Goal: Transaction & Acquisition: Purchase product/service

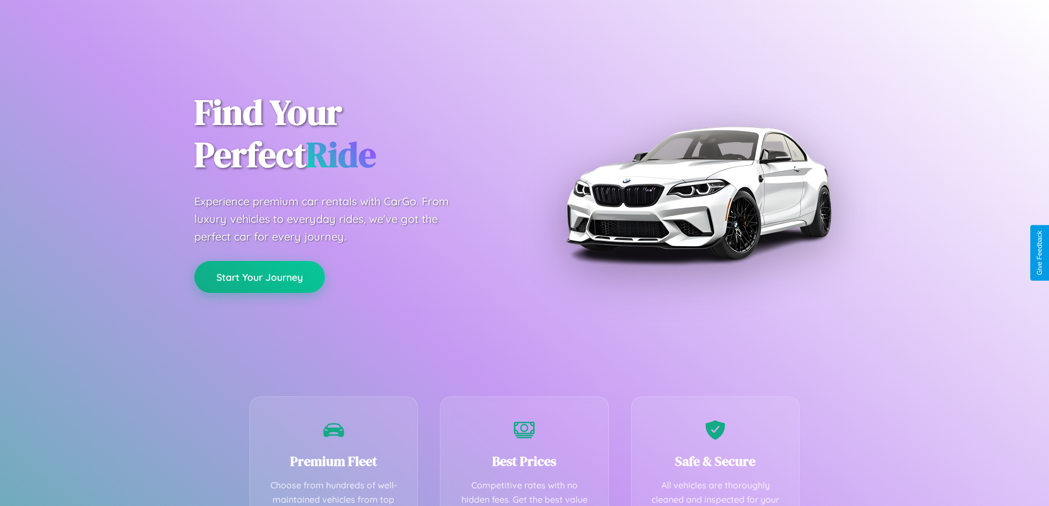
click at [259, 276] on button "Start Your Journey" at bounding box center [259, 277] width 130 height 32
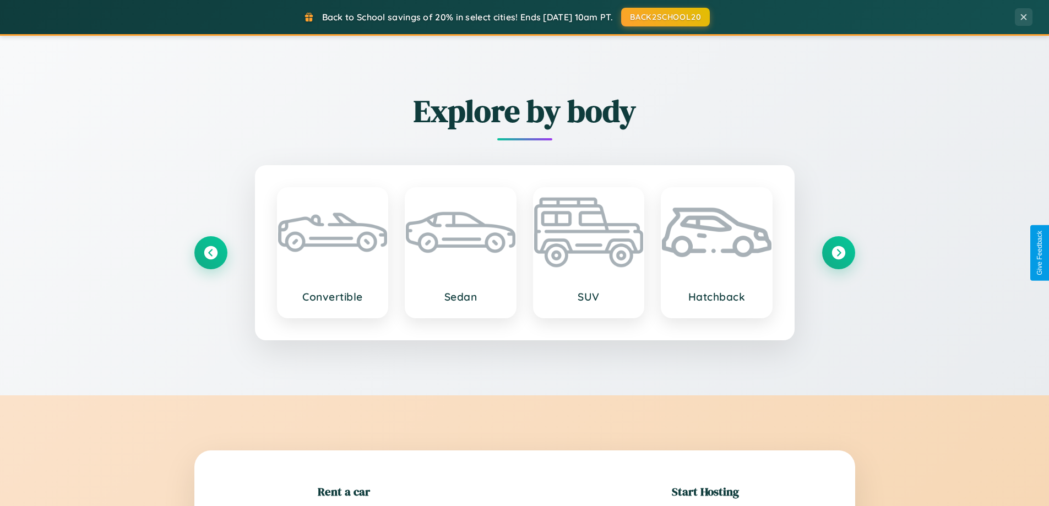
scroll to position [238, 0]
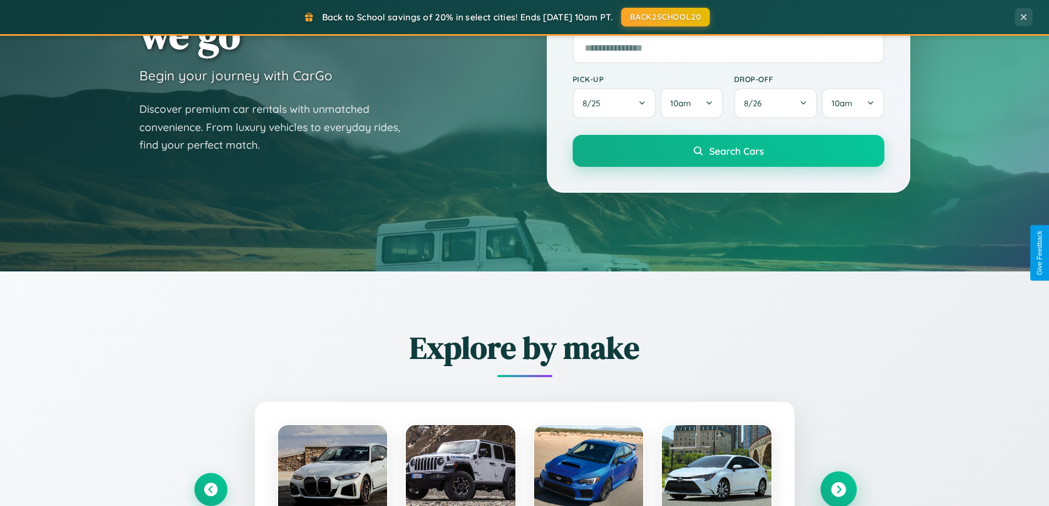
click at [838, 489] on icon at bounding box center [838, 489] width 15 height 15
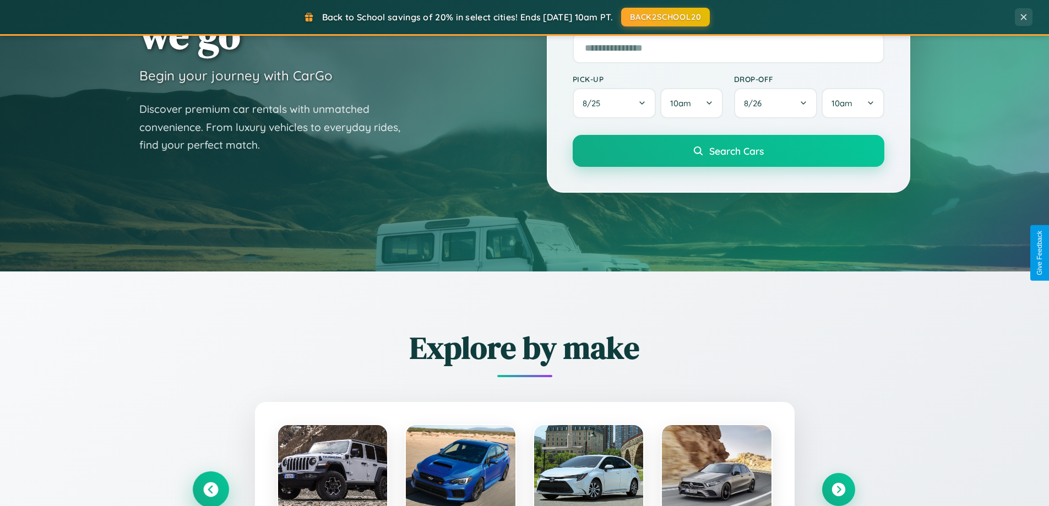
click at [210, 489] on icon at bounding box center [210, 489] width 15 height 15
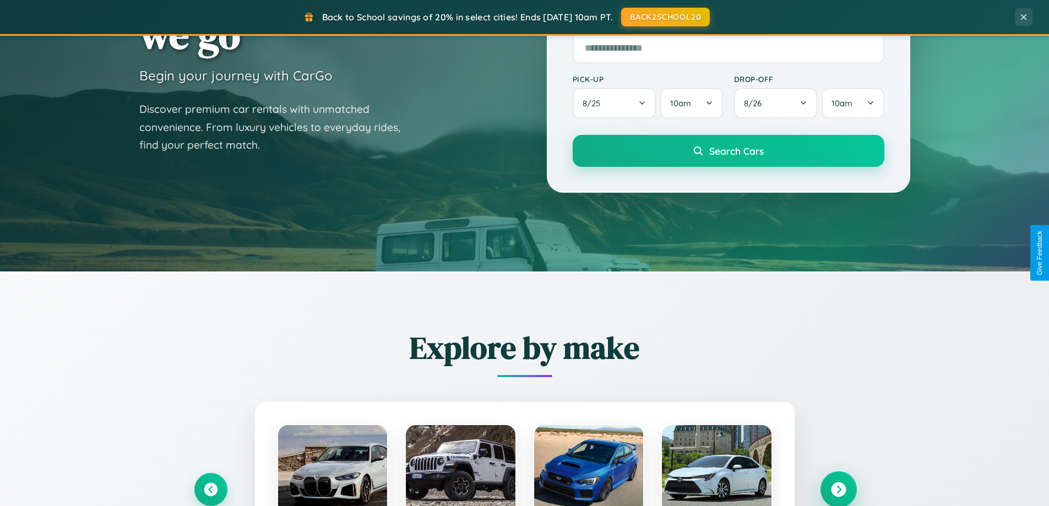
click at [838, 489] on icon at bounding box center [838, 489] width 15 height 15
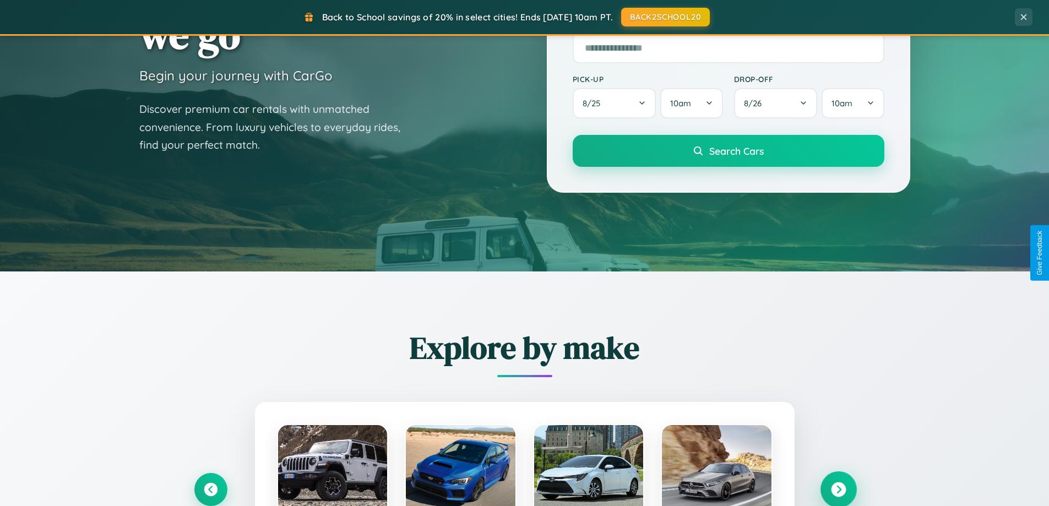
scroll to position [0, 0]
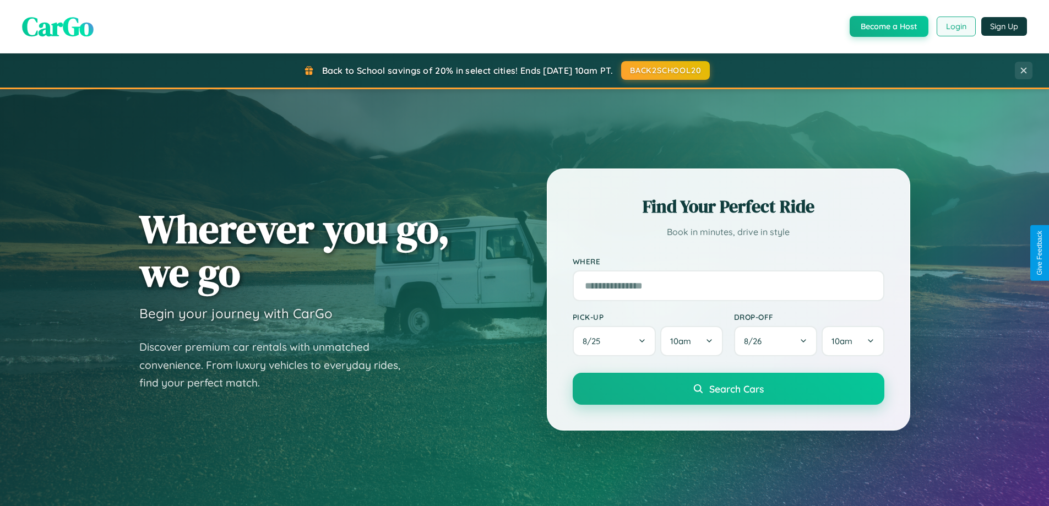
click at [955, 26] on button "Login" at bounding box center [955, 27] width 39 height 20
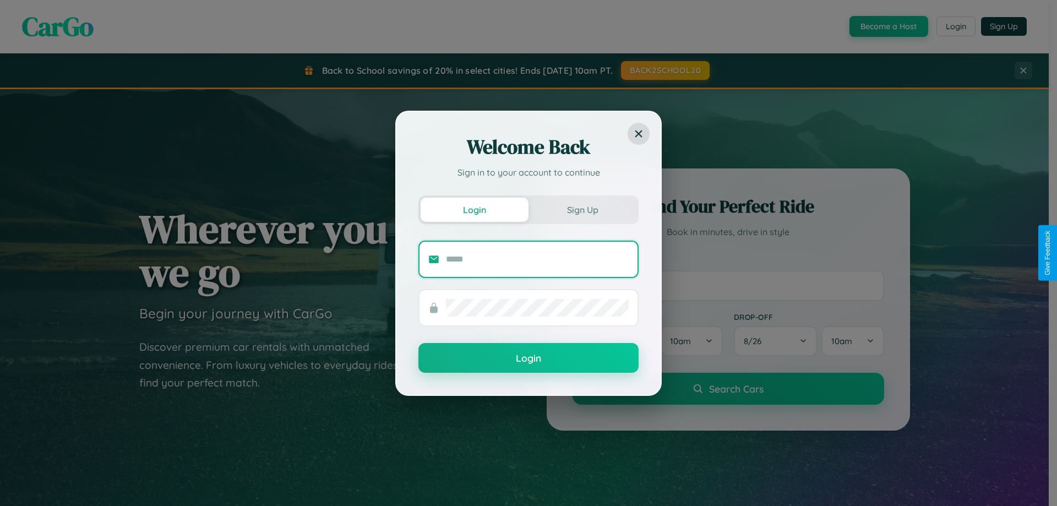
click at [537, 259] on input "text" at bounding box center [537, 259] width 183 height 18
type input "**********"
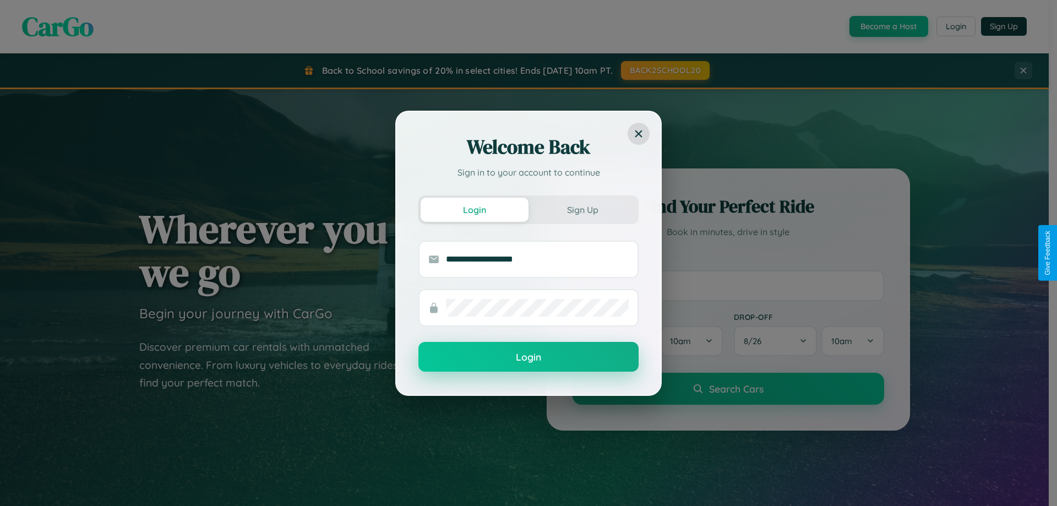
click at [529, 357] on button "Login" at bounding box center [528, 357] width 220 height 30
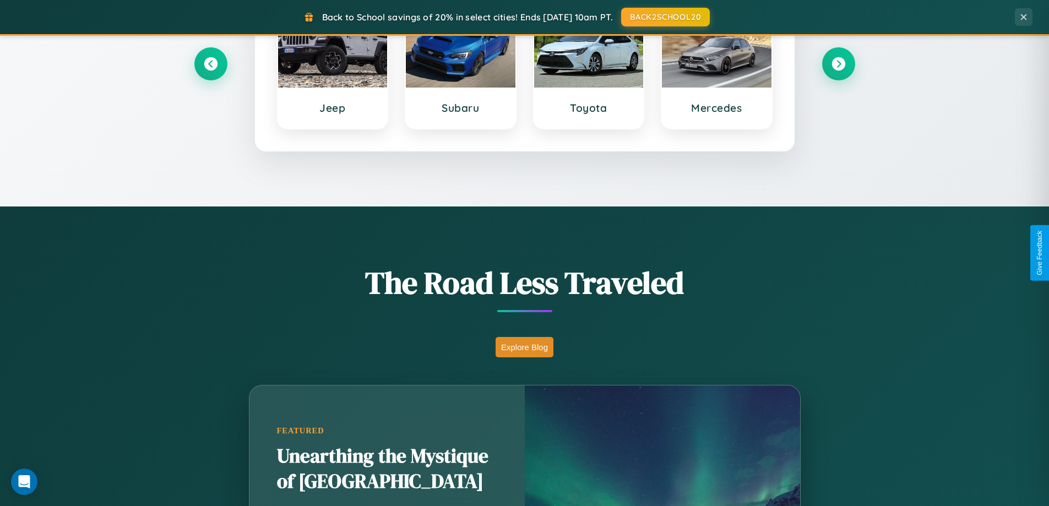
scroll to position [758, 0]
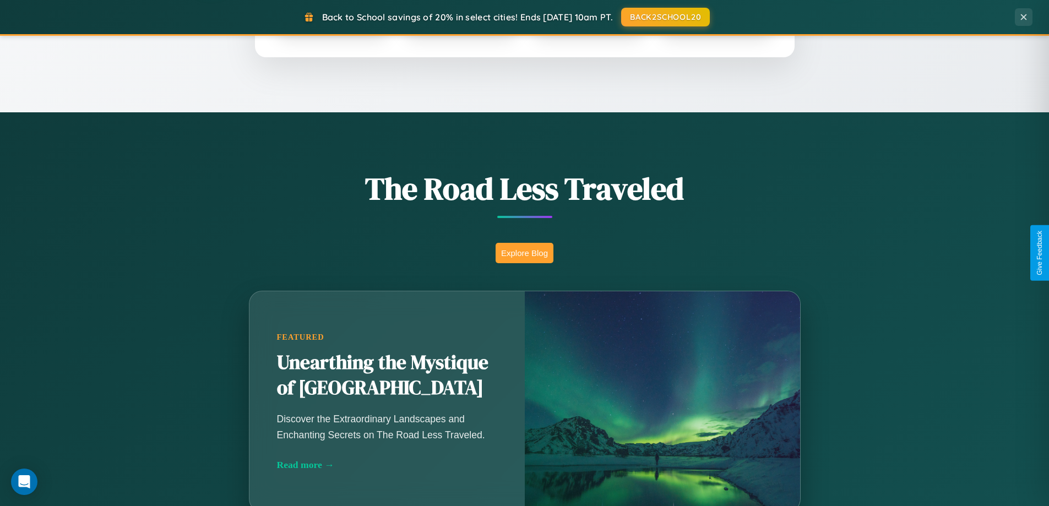
click at [524, 253] on button "Explore Blog" at bounding box center [524, 253] width 58 height 20
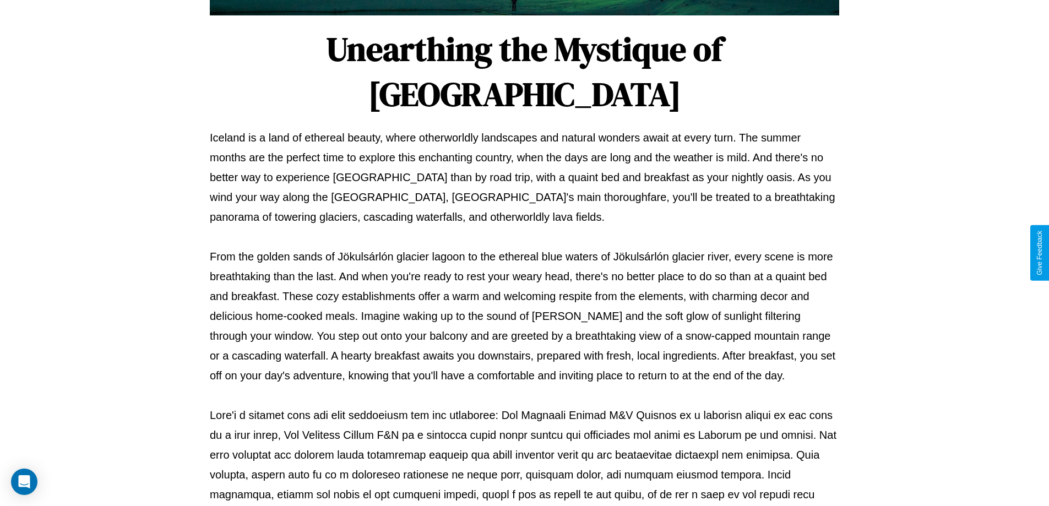
scroll to position [356, 0]
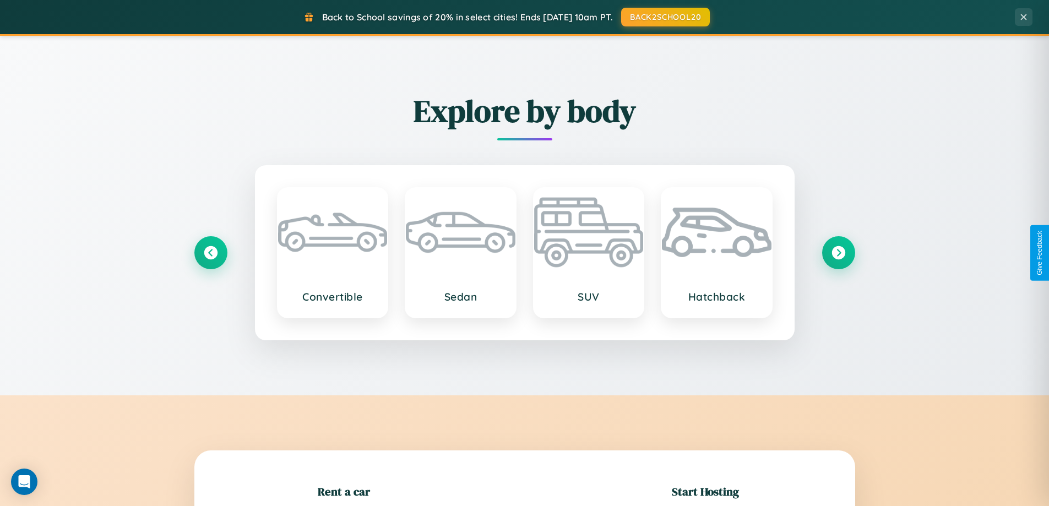
scroll to position [238, 0]
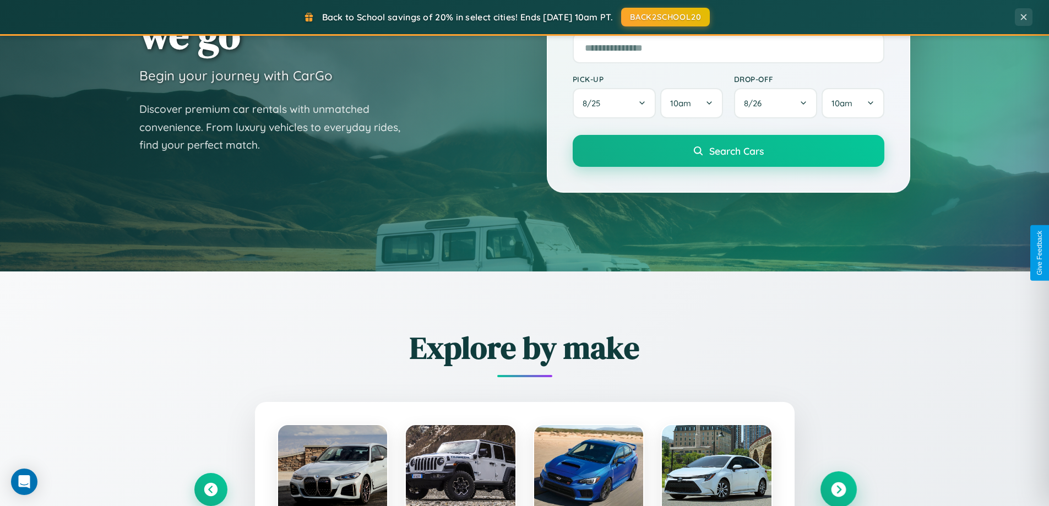
click at [838, 489] on icon at bounding box center [838, 489] width 15 height 15
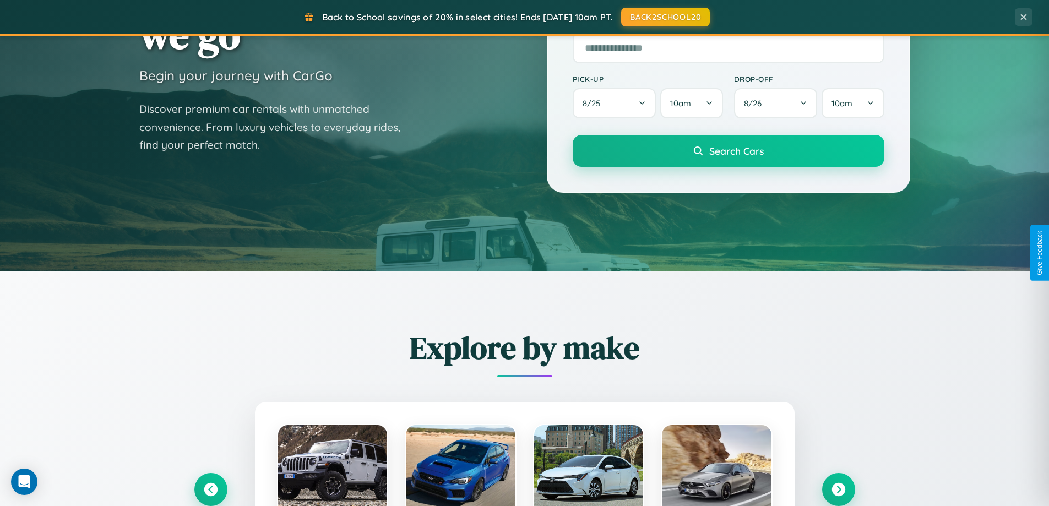
scroll to position [1102, 0]
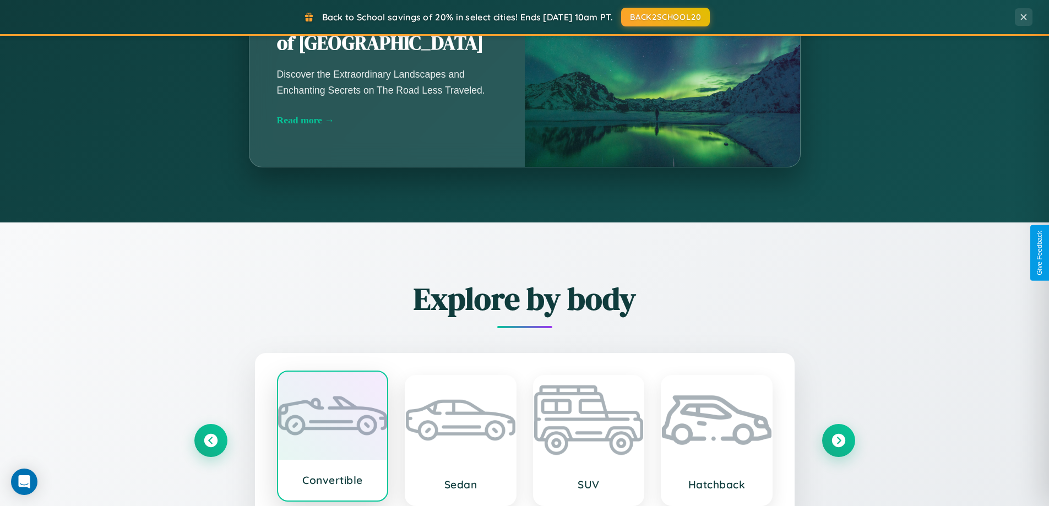
click at [332, 440] on div at bounding box center [333, 416] width 110 height 88
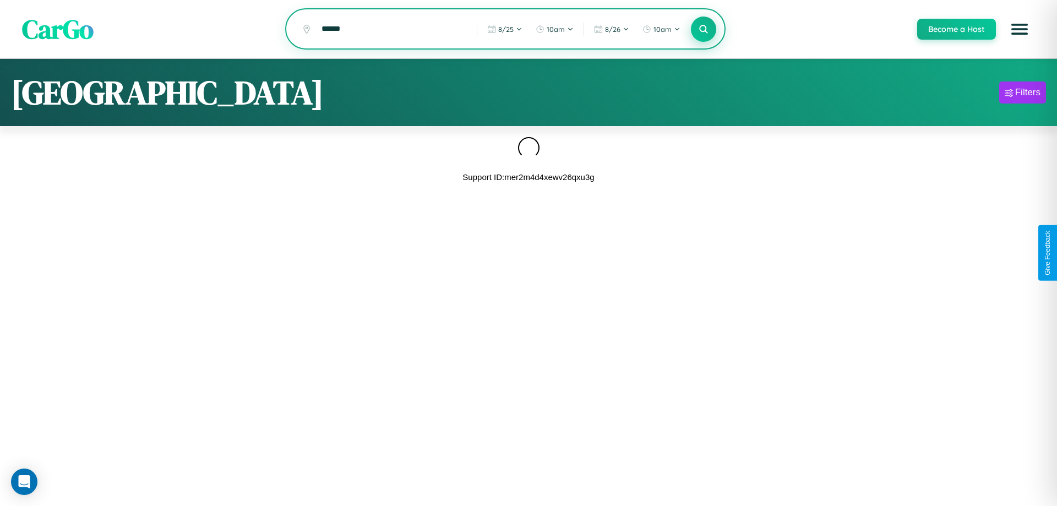
click at [703, 30] on icon at bounding box center [703, 29] width 10 height 10
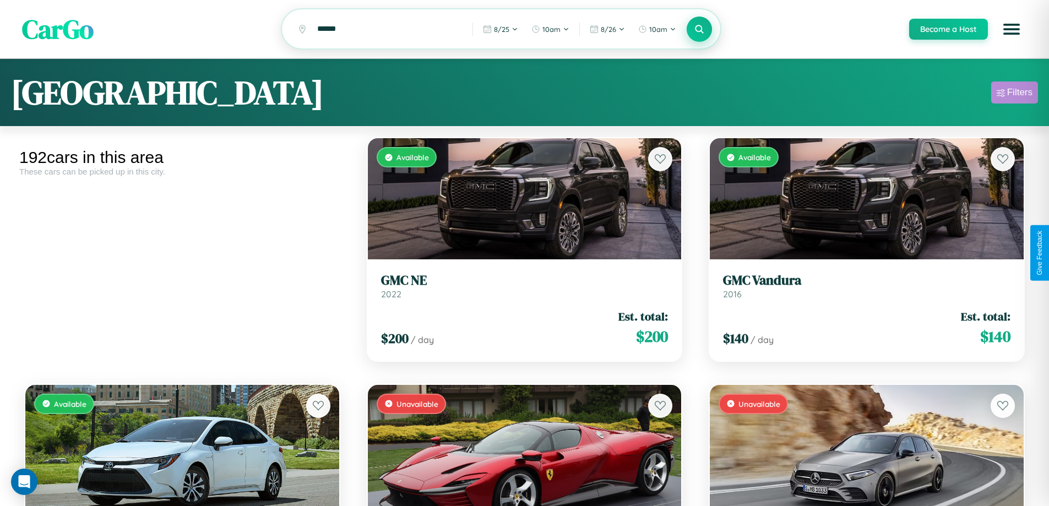
click at [1014, 94] on div "Filters" at bounding box center [1019, 92] width 25 height 11
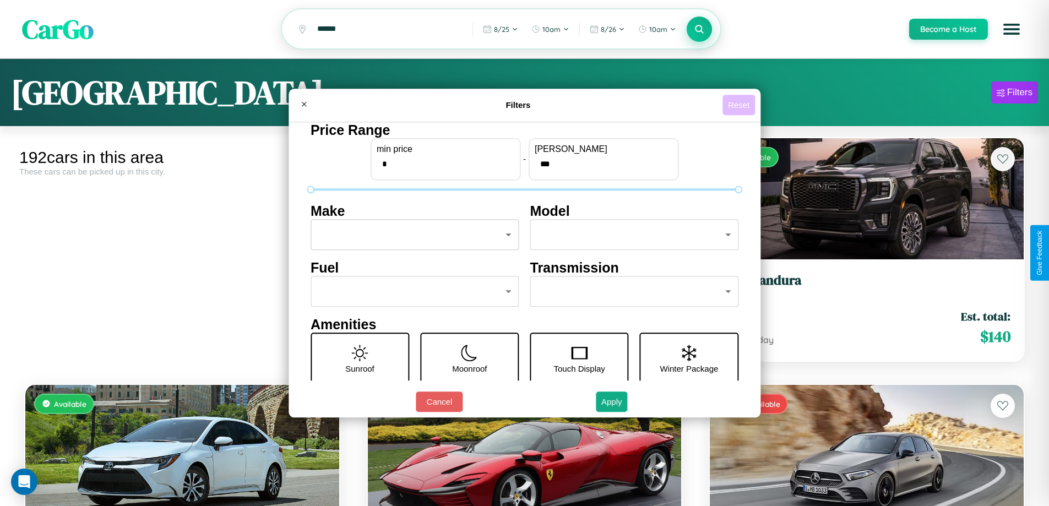
click at [740, 105] on button "Reset" at bounding box center [738, 105] width 32 height 20
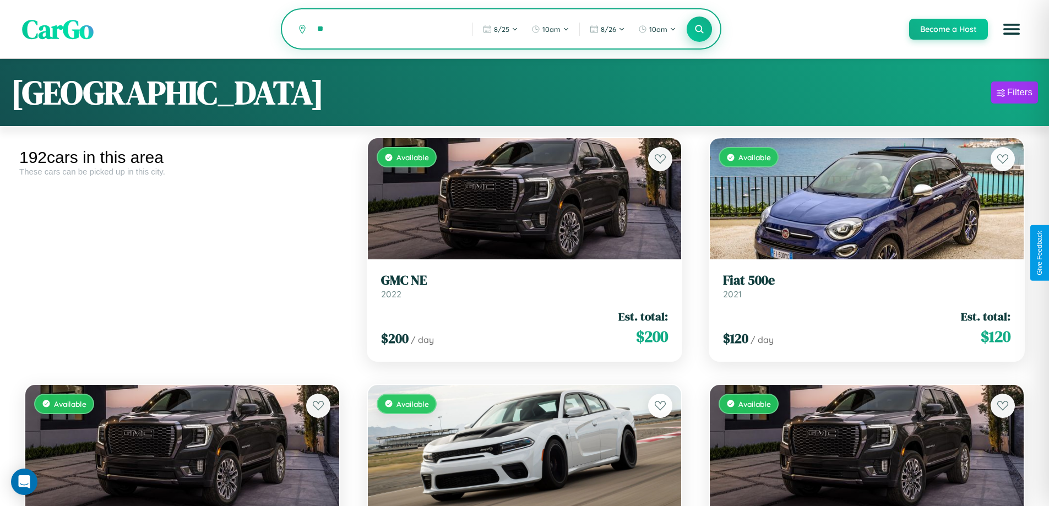
type input "*"
type input "**********"
click at [699, 30] on icon at bounding box center [699, 29] width 10 height 10
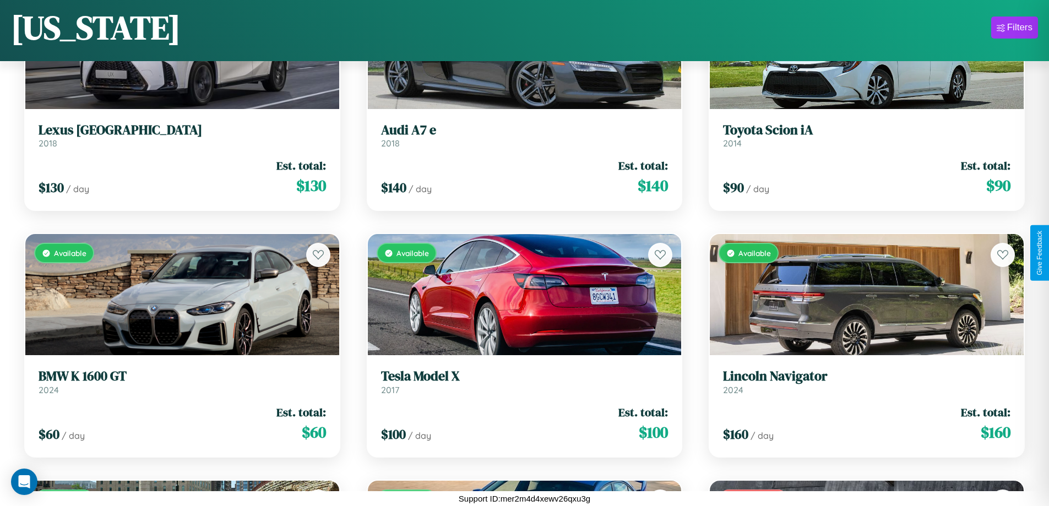
scroll to position [6811, 0]
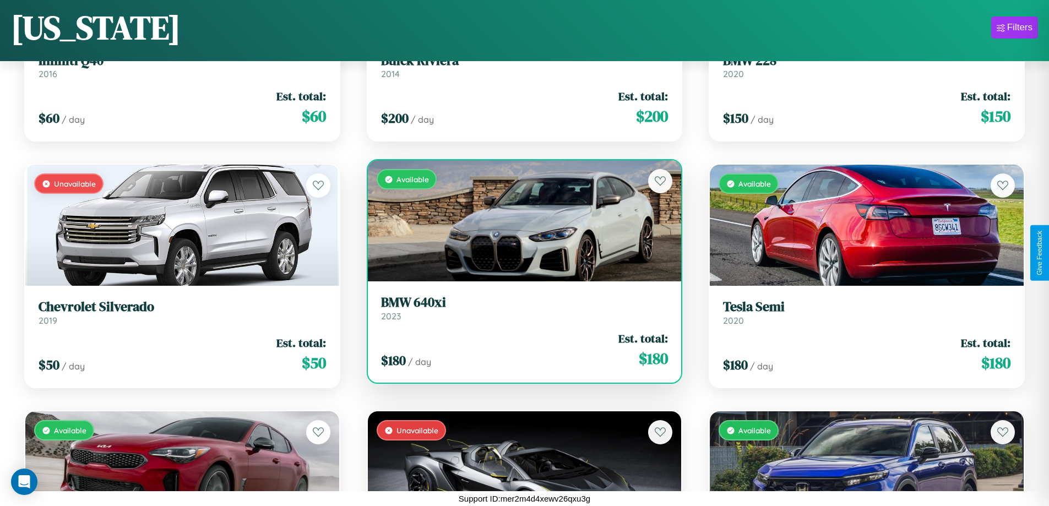
click at [520, 312] on link "BMW 640xi 2023" at bounding box center [524, 308] width 287 height 27
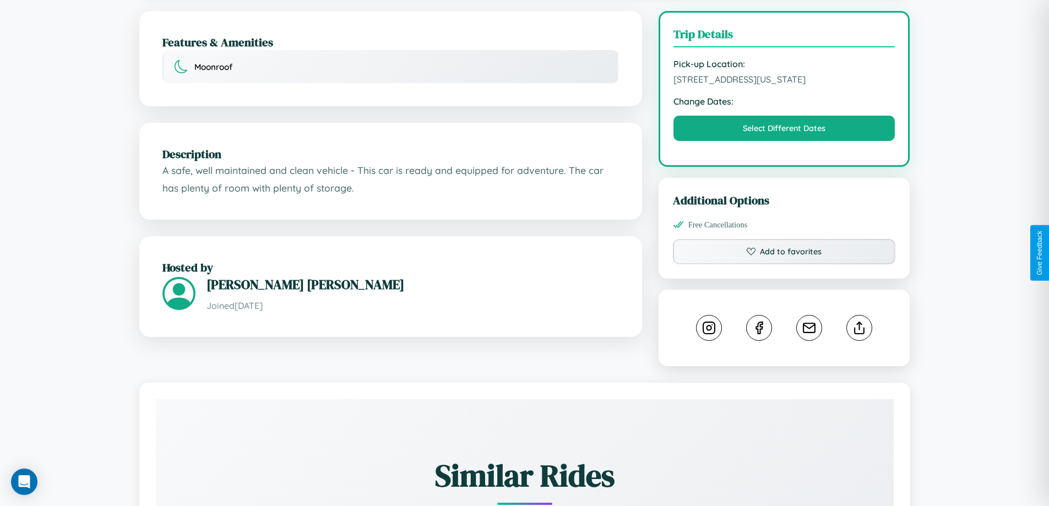
scroll to position [297, 0]
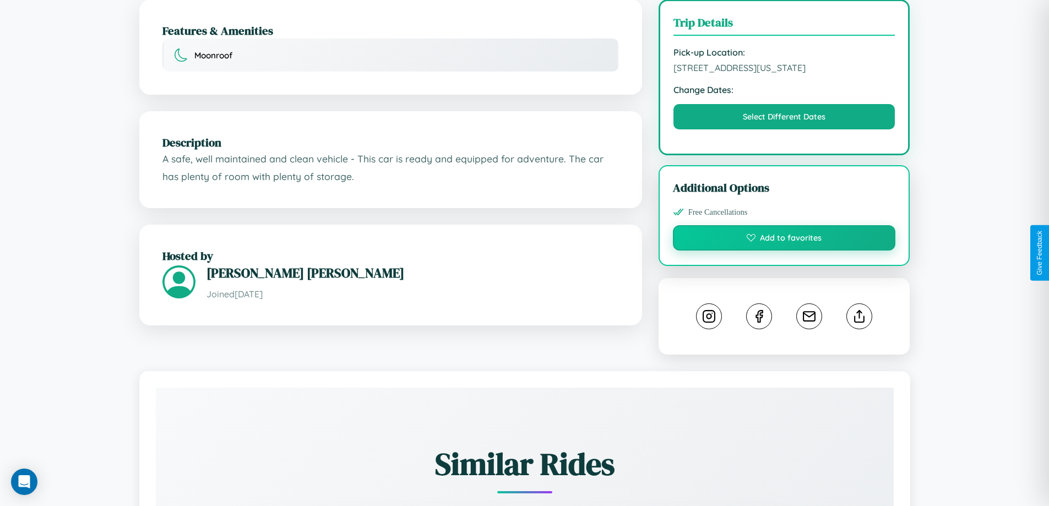
click at [784, 250] on button "Add to favorites" at bounding box center [784, 237] width 223 height 25
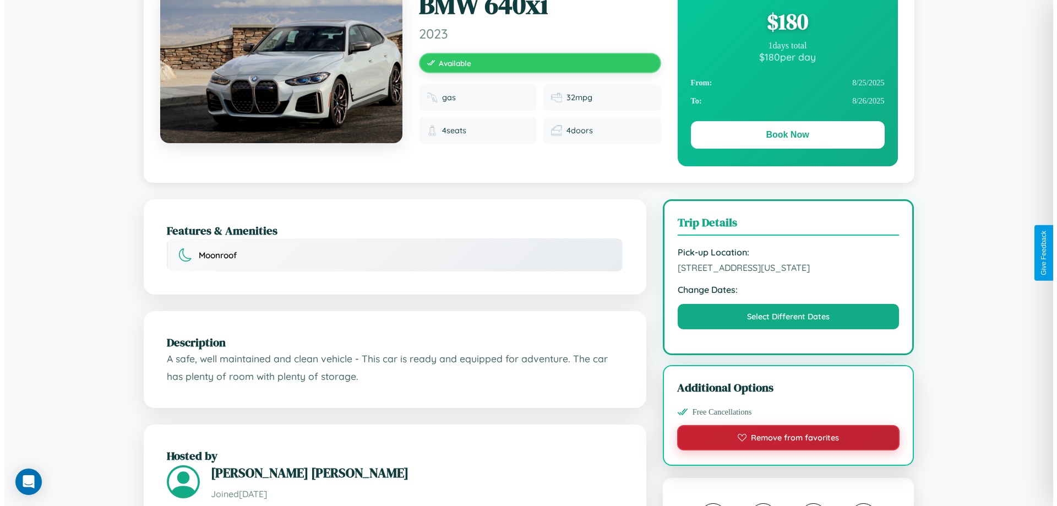
scroll to position [0, 0]
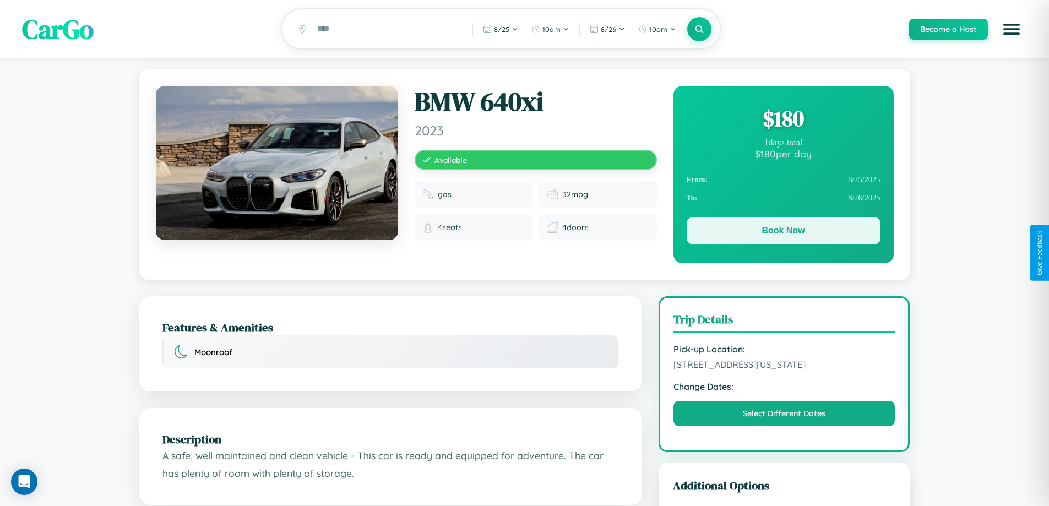
click at [783, 232] on button "Book Now" at bounding box center [784, 231] width 194 height 28
